Goal: Find specific page/section: Find specific page/section

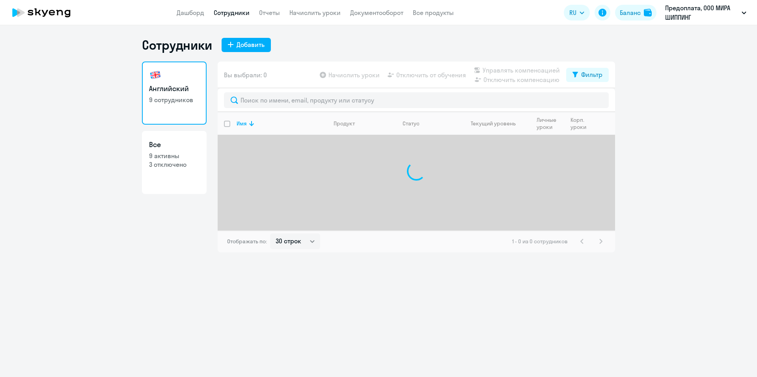
select select "30"
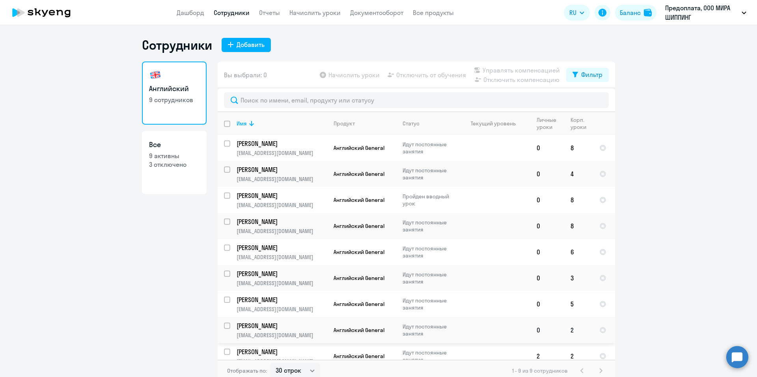
scroll to position [9, 0]
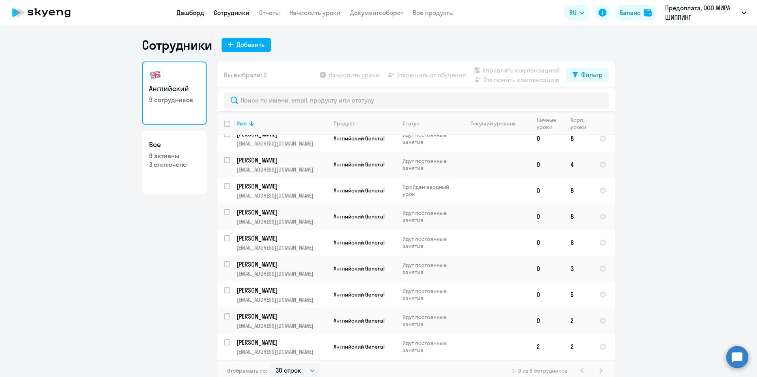
click at [194, 11] on link "Дашборд" at bounding box center [191, 13] width 28 height 8
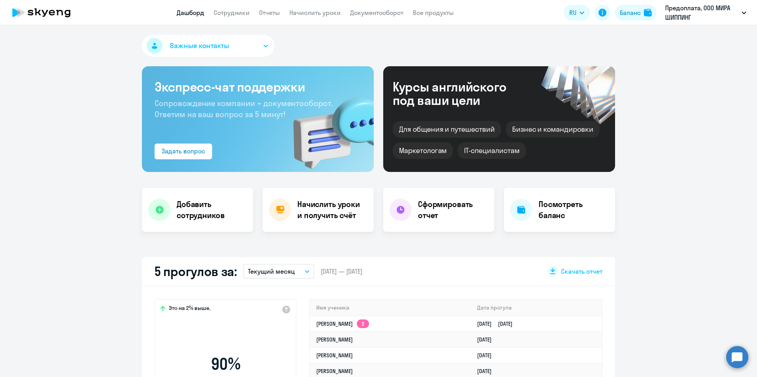
select select "30"
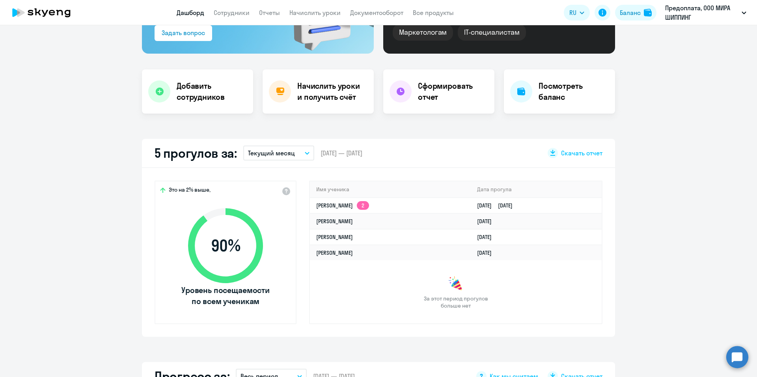
click at [299, 152] on button "Текущий месяц" at bounding box center [278, 152] width 71 height 15
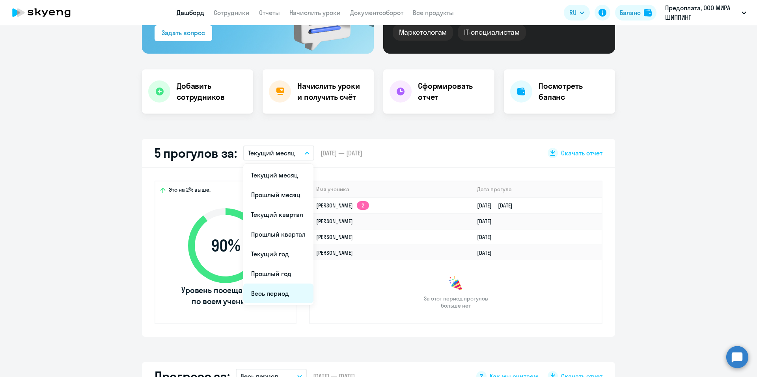
click at [277, 290] on li "Весь период" at bounding box center [278, 293] width 70 height 20
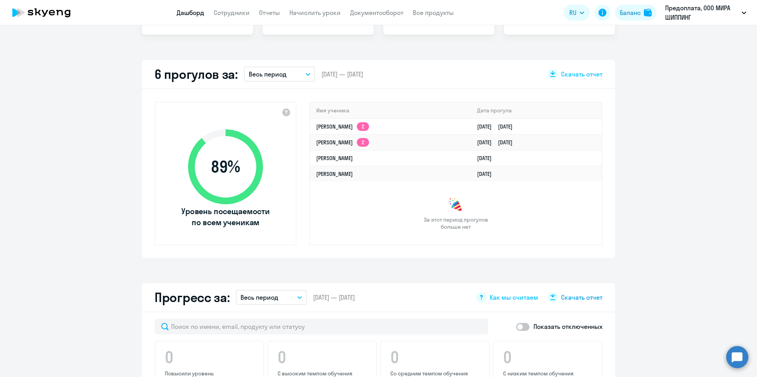
scroll to position [0, 0]
